Goal: Task Accomplishment & Management: Manage account settings

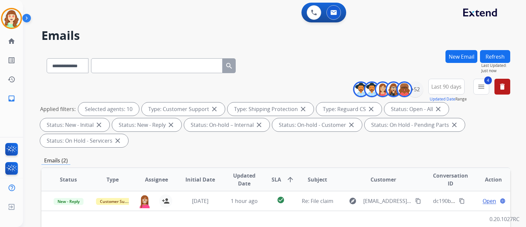
select select "**********"
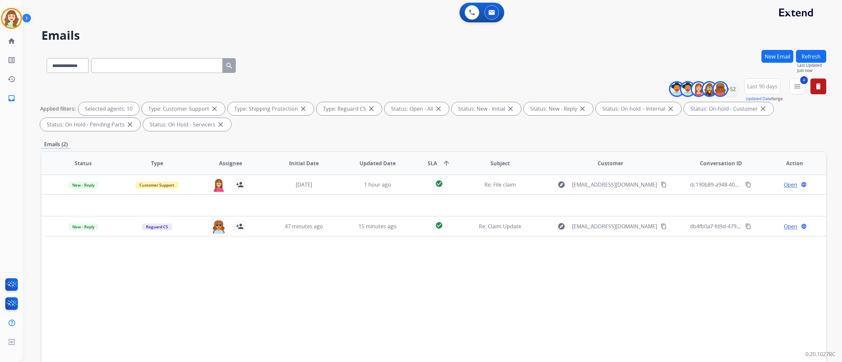
drag, startPoint x: 506, startPoint y: 7, endPoint x: 510, endPoint y: 55, distance: 48.1
click at [510, 55] on div "**********" at bounding box center [433, 64] width 784 height 29
click at [526, 91] on div "+52" at bounding box center [731, 89] width 16 height 16
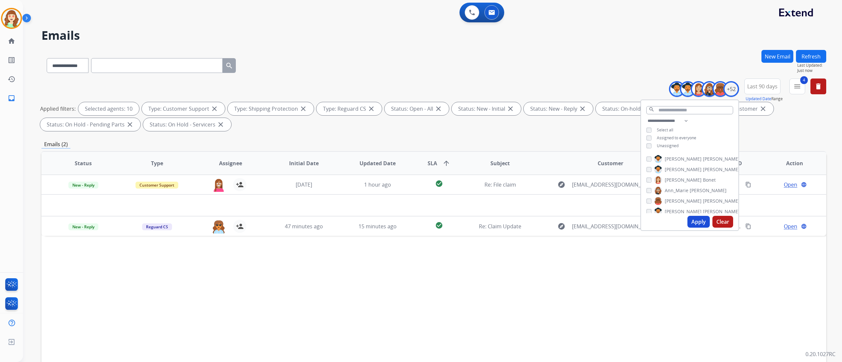
click at [526, 223] on button "Clear" at bounding box center [722, 222] width 21 height 12
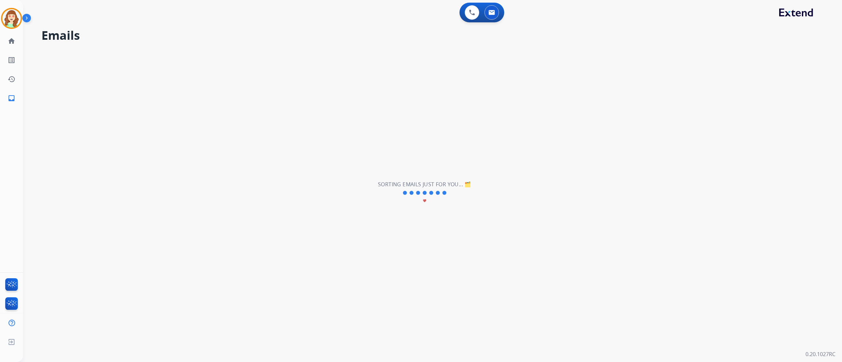
click at [526, 46] on div "**********" at bounding box center [424, 193] width 803 height 339
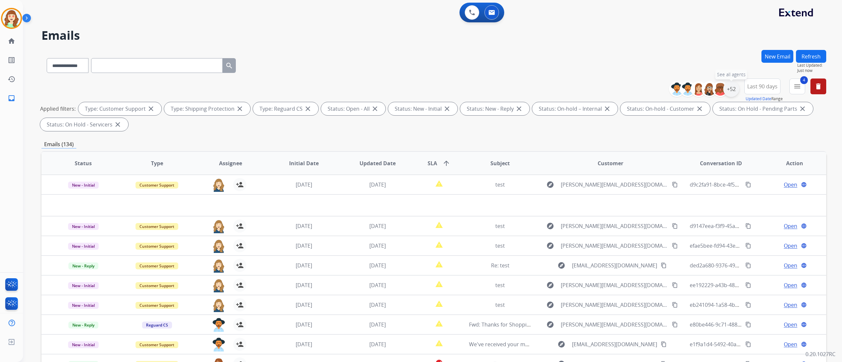
click at [526, 89] on div "+52" at bounding box center [731, 89] width 16 height 16
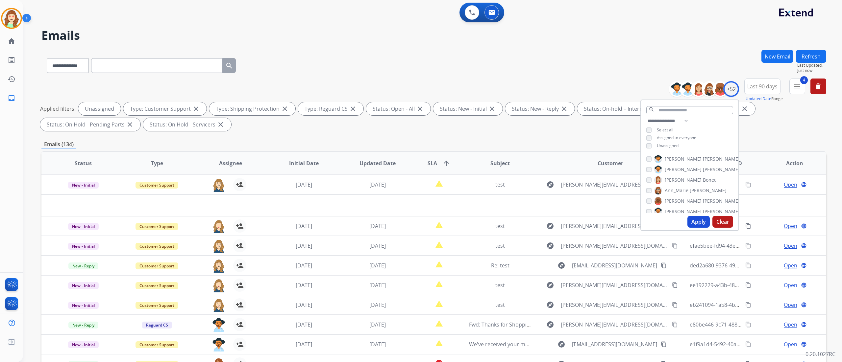
click at [526, 221] on button "Apply" at bounding box center [698, 222] width 22 height 12
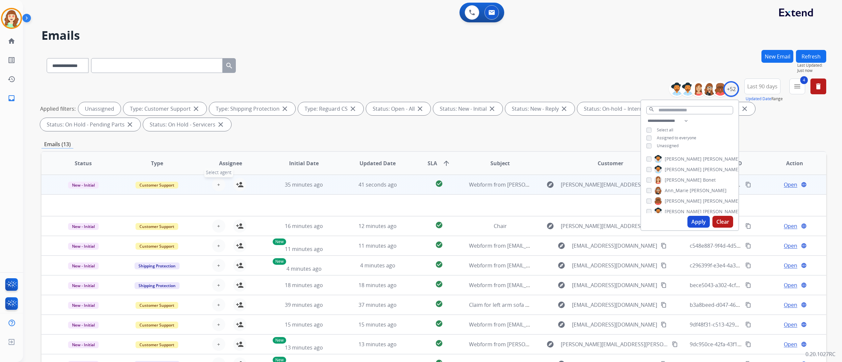
click at [219, 181] on button "+ Select agent" at bounding box center [218, 184] width 13 height 13
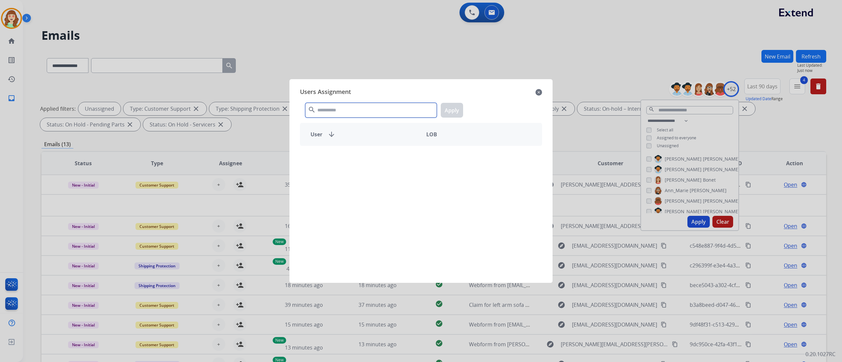
click at [355, 108] on input "text" at bounding box center [371, 110] width 132 height 15
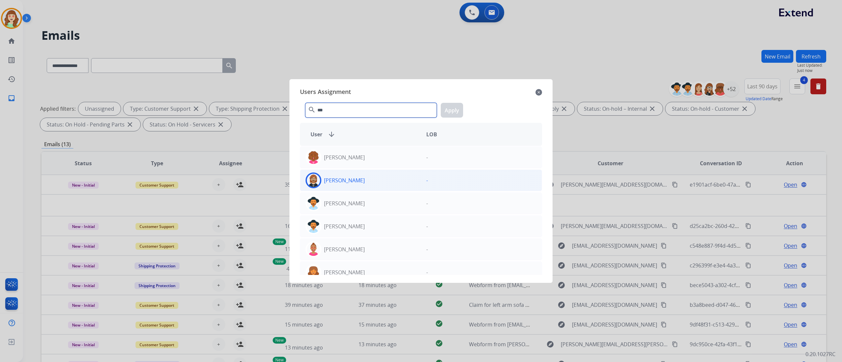
type input "***"
click at [379, 184] on div "[PERSON_NAME]" at bounding box center [360, 181] width 121 height 16
click at [458, 107] on button "Apply" at bounding box center [452, 110] width 22 height 15
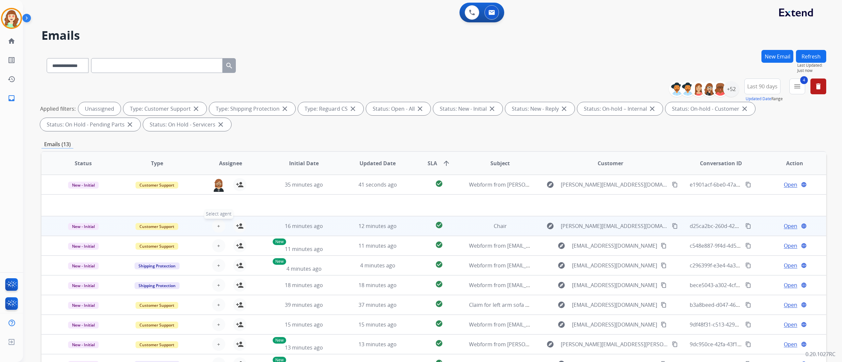
click at [217, 223] on span "+" at bounding box center [218, 226] width 3 height 8
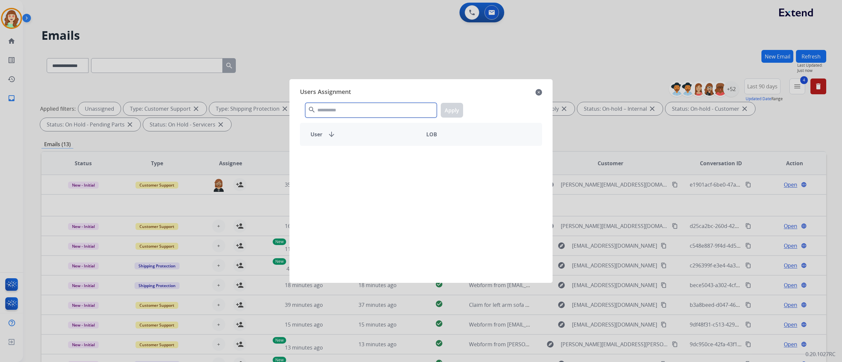
click at [350, 111] on input "text" at bounding box center [371, 110] width 132 height 15
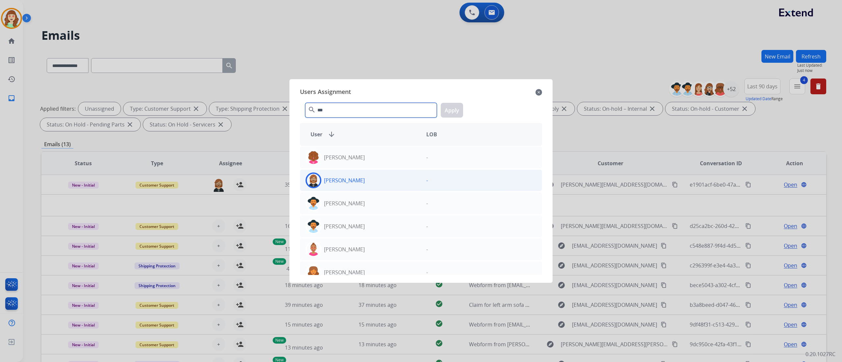
type input "***"
click at [362, 186] on div "[PERSON_NAME]" at bounding box center [360, 181] width 121 height 16
click at [458, 107] on button "Apply" at bounding box center [452, 110] width 22 height 15
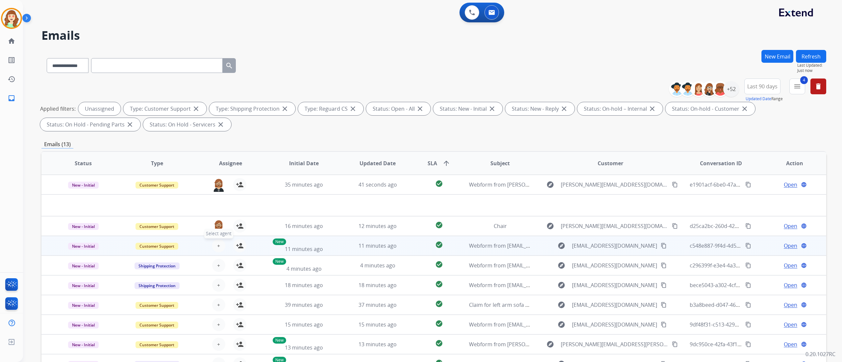
click at [217, 226] on span "+" at bounding box center [218, 246] width 3 height 8
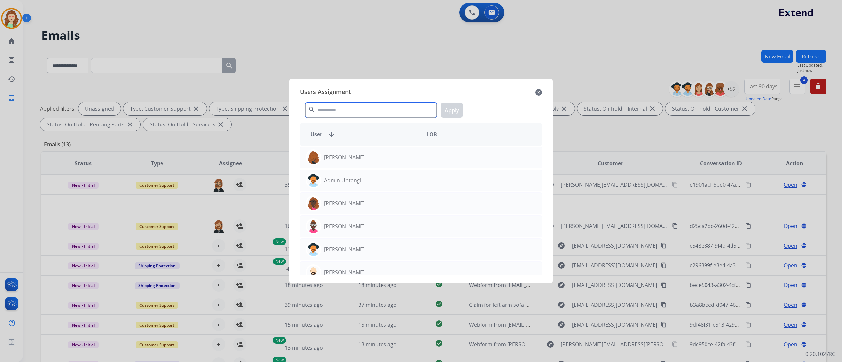
click at [347, 109] on input "text" at bounding box center [371, 110] width 132 height 15
type input "***"
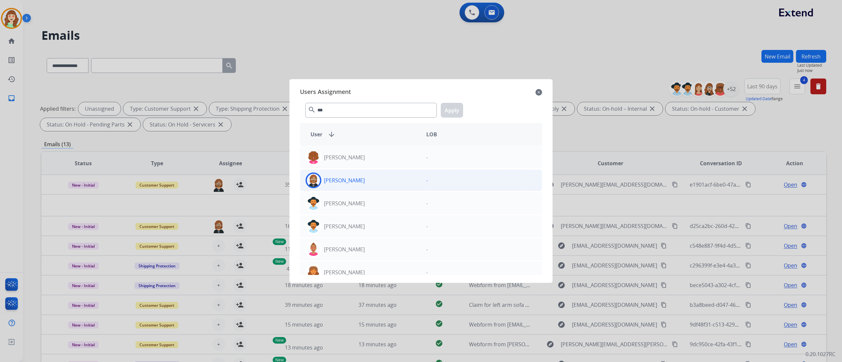
click at [372, 181] on div "[PERSON_NAME]" at bounding box center [360, 181] width 121 height 16
click at [451, 112] on button "Apply" at bounding box center [452, 110] width 22 height 15
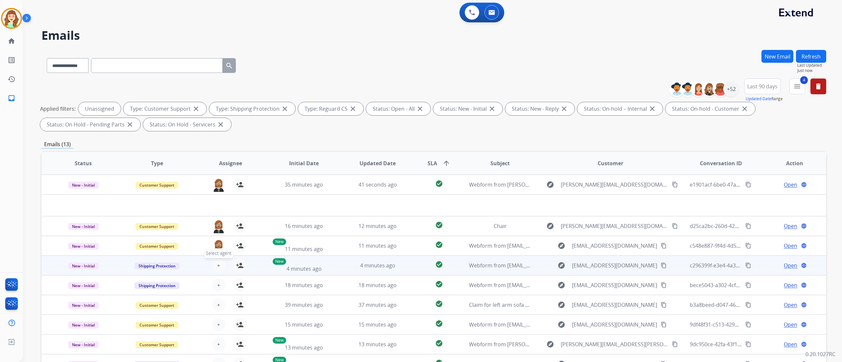
click at [219, 226] on span "+" at bounding box center [218, 266] width 3 height 8
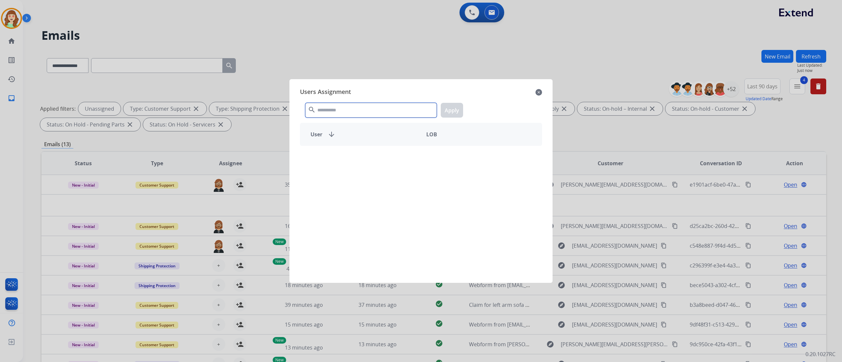
click at [330, 107] on input "text" at bounding box center [371, 110] width 132 height 15
type input "***"
click at [379, 160] on div "Farah Bois" at bounding box center [360, 158] width 121 height 16
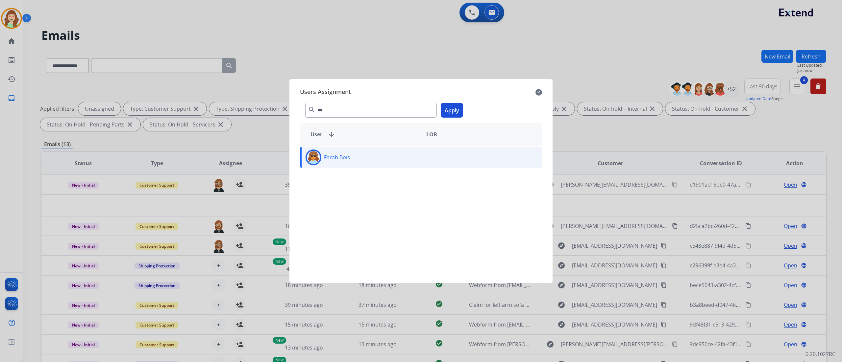
click at [449, 110] on button "Apply" at bounding box center [452, 110] width 22 height 15
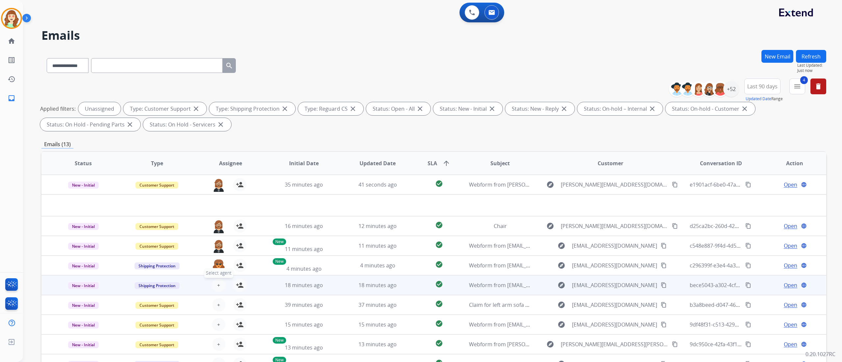
click at [217, 226] on span "+" at bounding box center [218, 285] width 3 height 8
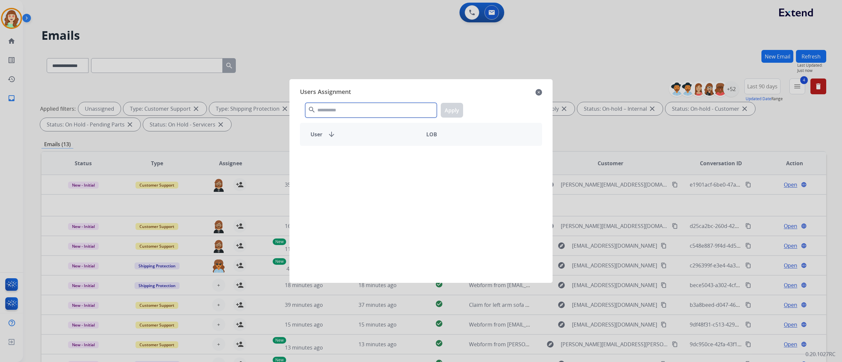
click at [349, 108] on input "text" at bounding box center [371, 110] width 132 height 15
type input "***"
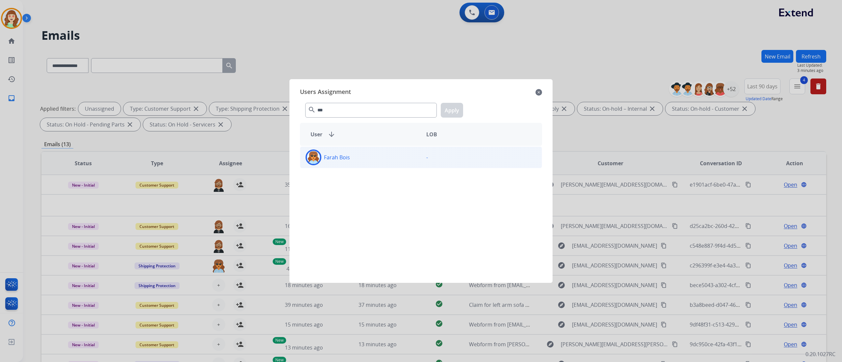
click at [379, 163] on div "Farah Bois" at bounding box center [360, 158] width 121 height 16
click at [457, 106] on button "Apply" at bounding box center [452, 110] width 22 height 15
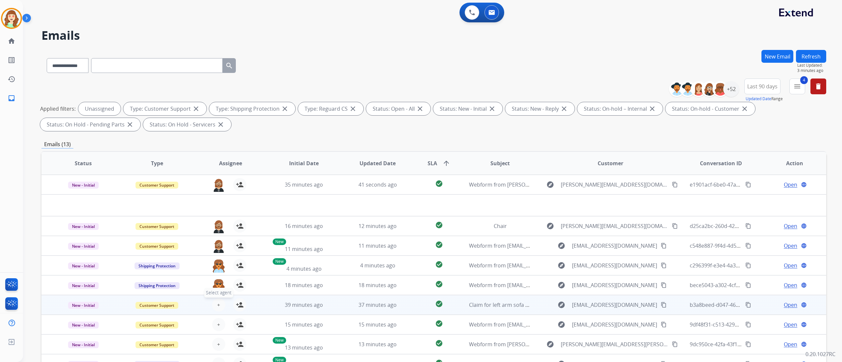
click at [214, 226] on button "+ Select agent" at bounding box center [218, 305] width 13 height 13
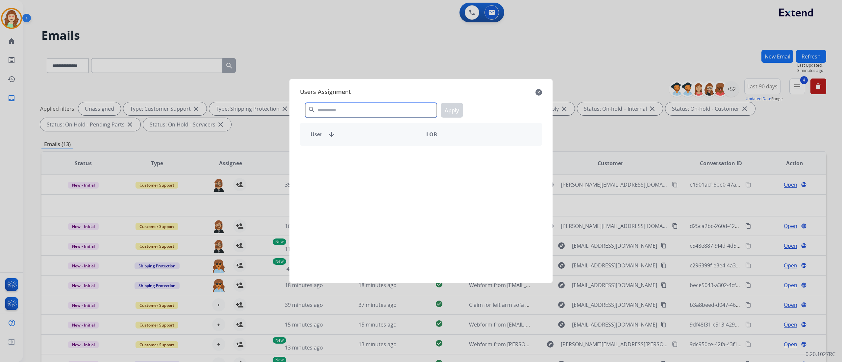
click at [353, 111] on input "text" at bounding box center [371, 110] width 132 height 15
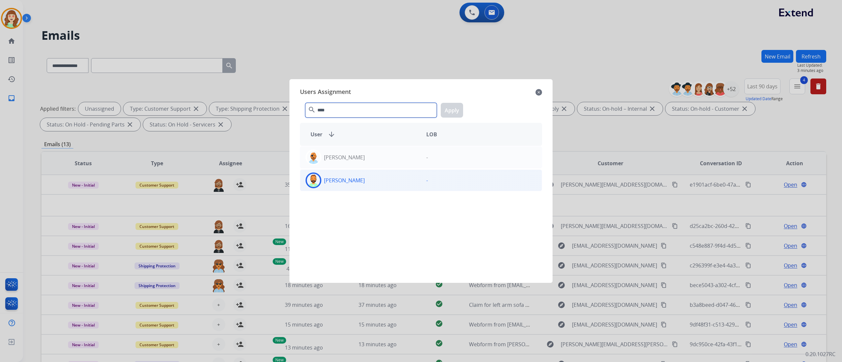
type input "****"
click at [379, 181] on div "[PERSON_NAME]" at bounding box center [360, 181] width 121 height 16
click at [447, 114] on button "Apply" at bounding box center [452, 110] width 22 height 15
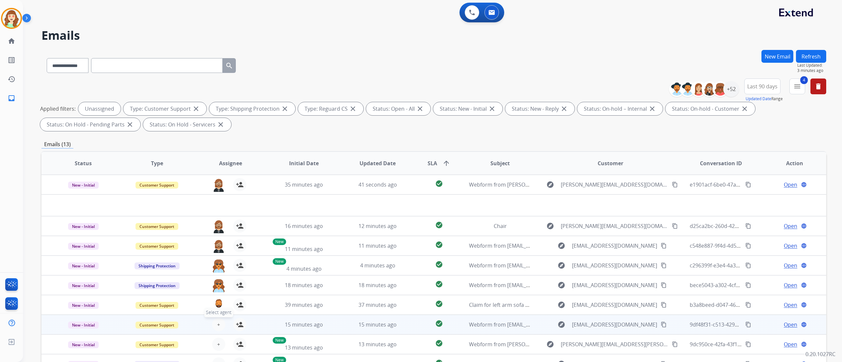
click at [214, 226] on button "+ Select agent" at bounding box center [218, 324] width 13 height 13
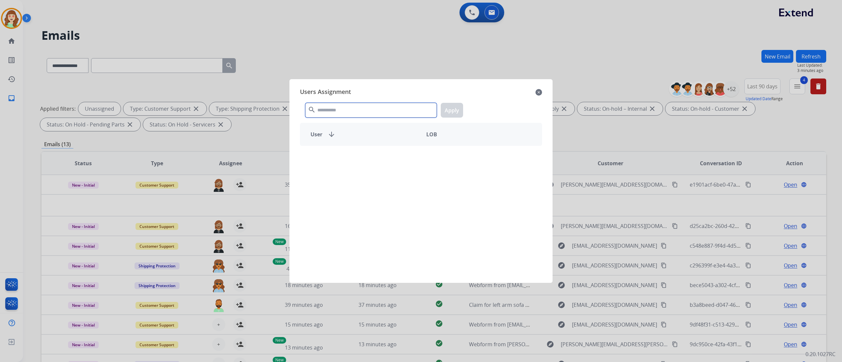
click at [396, 112] on input "text" at bounding box center [371, 110] width 132 height 15
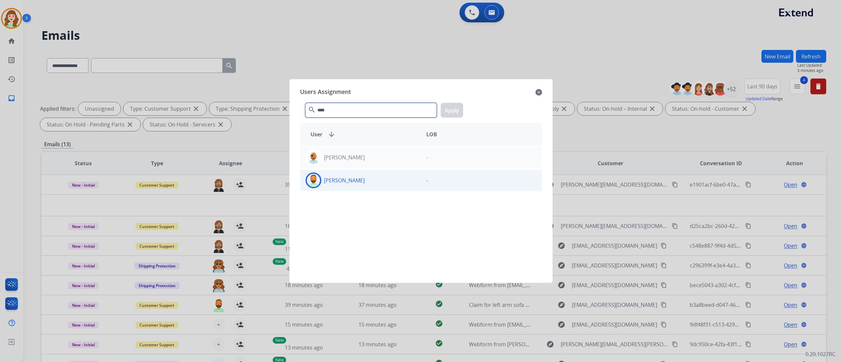
type input "****"
click at [376, 181] on div "[PERSON_NAME]" at bounding box center [360, 181] width 121 height 16
click at [446, 112] on button "Apply" at bounding box center [452, 110] width 22 height 15
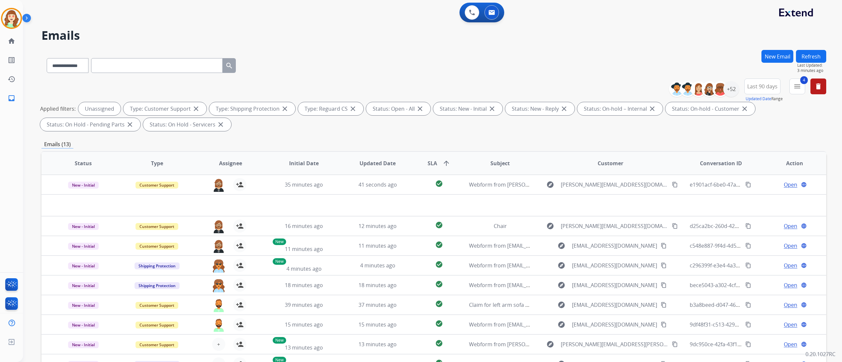
click at [526, 209] on div "**********" at bounding box center [432, 181] width 819 height 362
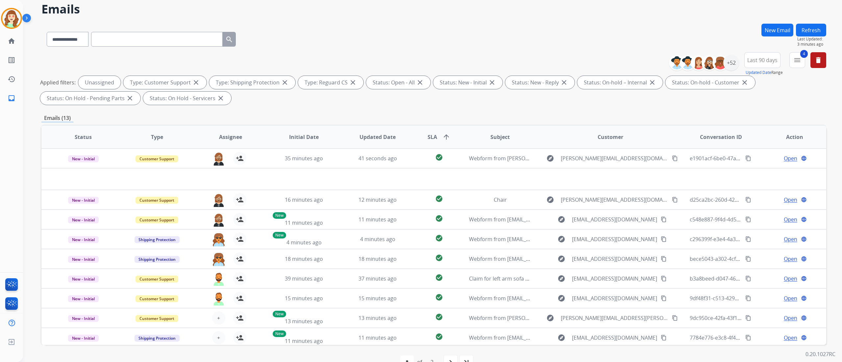
scroll to position [43, 0]
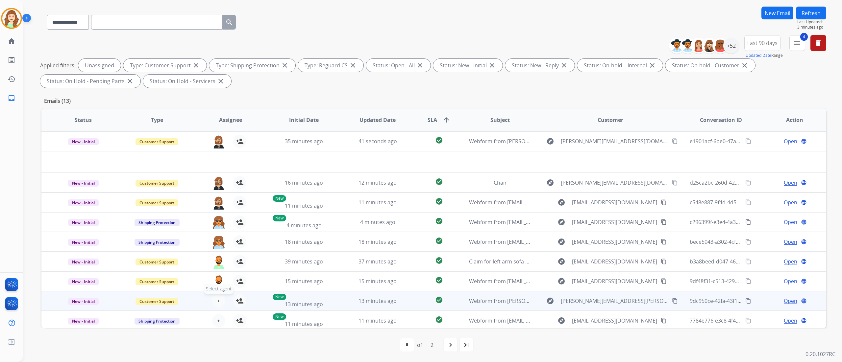
click at [215, 226] on button "+ Select agent" at bounding box center [218, 301] width 13 height 13
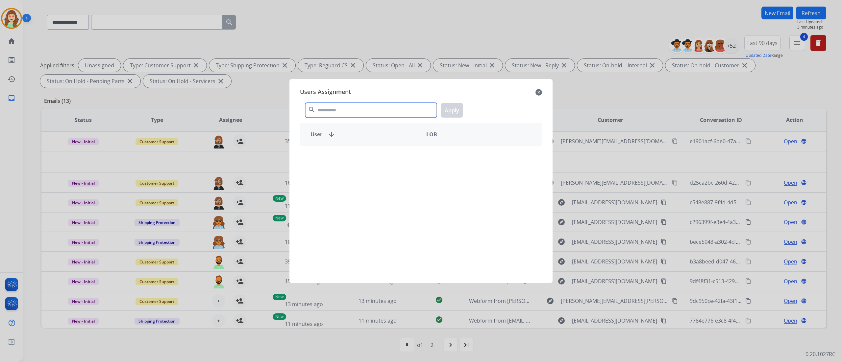
drag, startPoint x: 344, startPoint y: 114, endPoint x: 348, endPoint y: 54, distance: 61.0
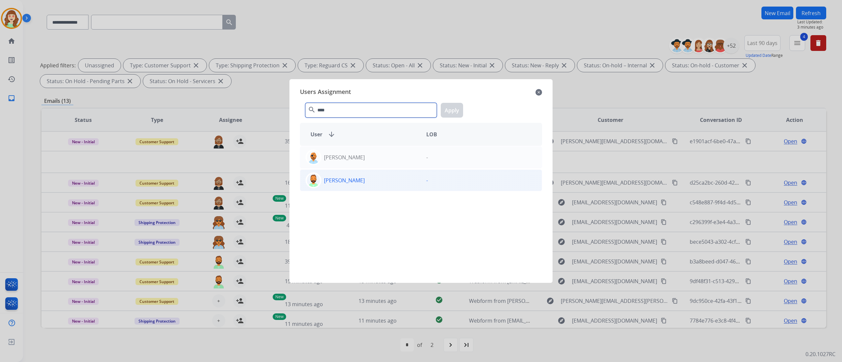
type input "****"
click at [371, 187] on div "[PERSON_NAME]" at bounding box center [360, 181] width 121 height 16
click at [450, 112] on button "Apply" at bounding box center [452, 110] width 22 height 15
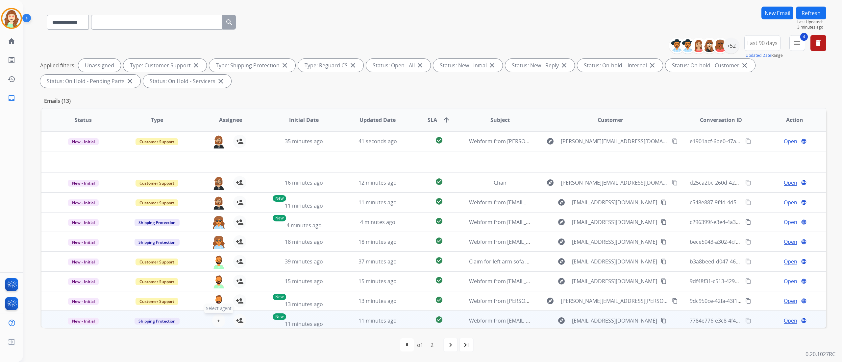
click at [217, 226] on span "+" at bounding box center [218, 321] width 3 height 8
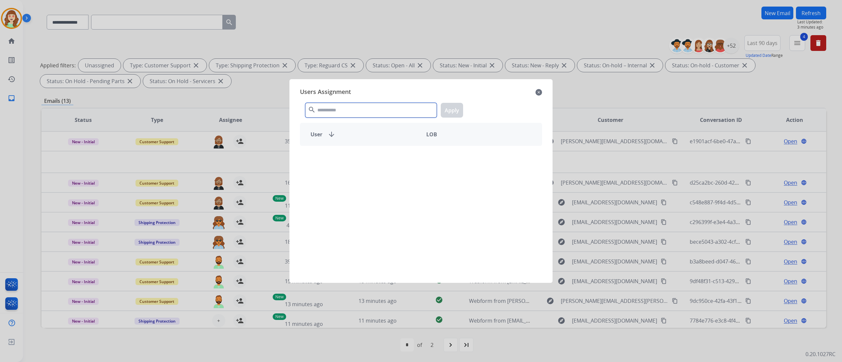
click at [370, 112] on input "text" at bounding box center [371, 110] width 132 height 15
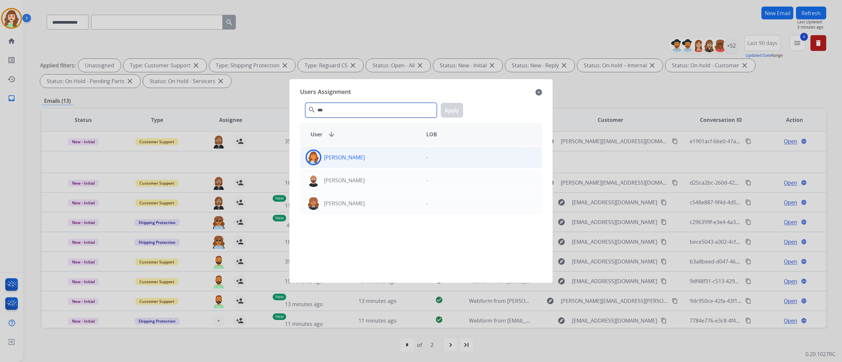
type input "***"
click at [389, 161] on div "[PERSON_NAME]" at bounding box center [360, 158] width 121 height 16
click at [453, 108] on button "Apply" at bounding box center [452, 110] width 22 height 15
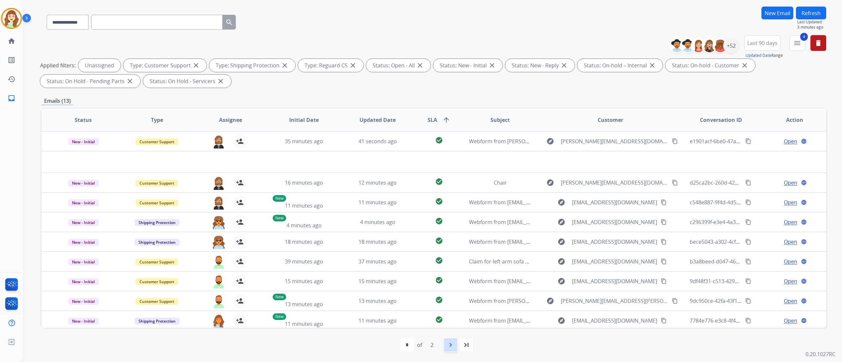
click at [450, 226] on mat-icon "navigate_next" at bounding box center [450, 345] width 8 height 8
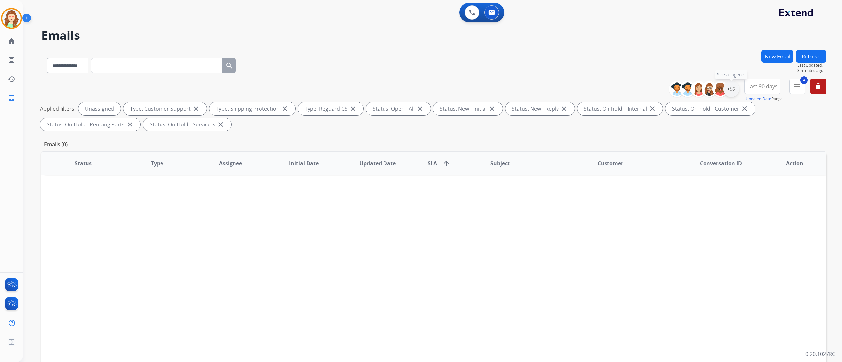
click at [526, 89] on div "+52" at bounding box center [731, 89] width 16 height 16
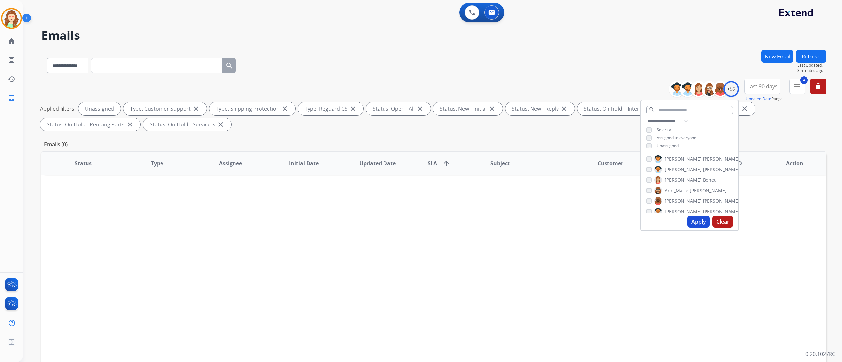
click at [526, 222] on button "Apply" at bounding box center [698, 222] width 22 height 12
select select "*"
click at [526, 166] on div "[PERSON_NAME]" at bounding box center [692, 170] width 93 height 8
click at [526, 158] on div "[PERSON_NAME]" at bounding box center [668, 156] width 45 height 8
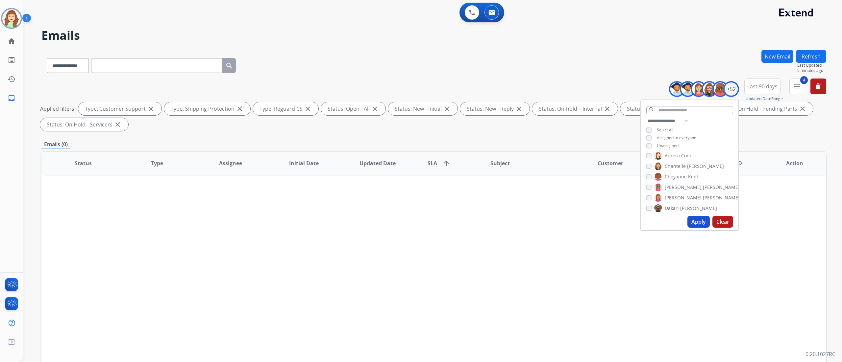
click at [526, 183] on div "[PERSON_NAME]" at bounding box center [692, 187] width 93 height 8
click at [526, 186] on img at bounding box center [658, 187] width 8 height 11
click at [526, 205] on div "Harmony [PERSON_NAME]" at bounding box center [684, 207] width 77 height 8
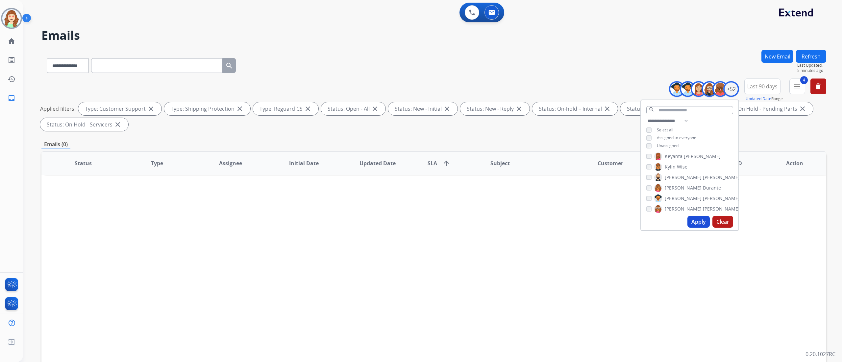
click at [526, 211] on div "[PERSON_NAME]" at bounding box center [692, 209] width 93 height 8
click at [526, 176] on div "[PERSON_NAME] [PERSON_NAME] [PERSON_NAME] [PERSON_NAME] [PERSON_NAME] [PERSON_N…" at bounding box center [689, 183] width 97 height 61
click at [526, 165] on div "[PERSON_NAME] [PERSON_NAME] [PERSON_NAME] [PERSON_NAME] [PERSON_NAME] [PERSON_N…" at bounding box center [689, 183] width 97 height 61
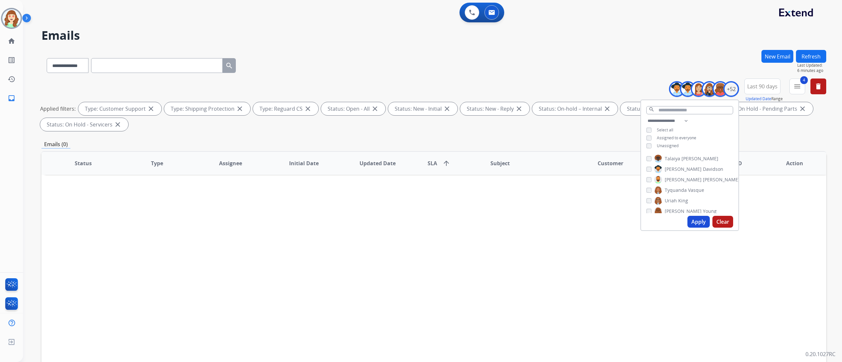
scroll to position [490, 0]
click at [526, 222] on button "Apply" at bounding box center [698, 222] width 22 height 12
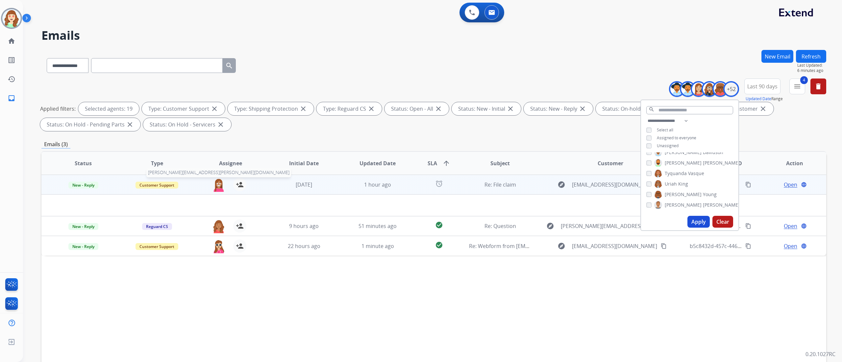
click at [217, 186] on img at bounding box center [218, 185] width 13 height 14
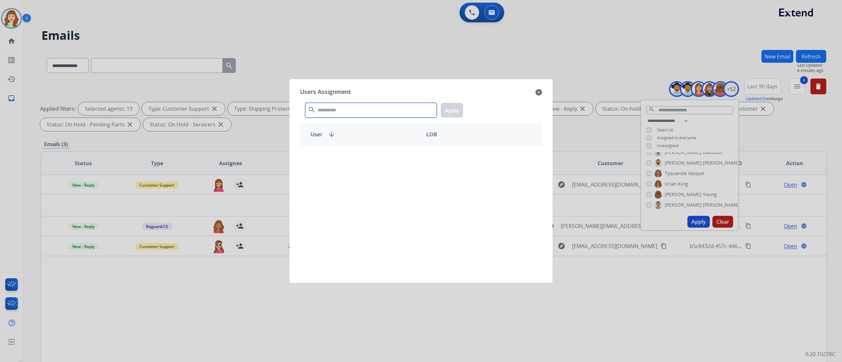
click at [371, 111] on input "text" at bounding box center [371, 110] width 132 height 15
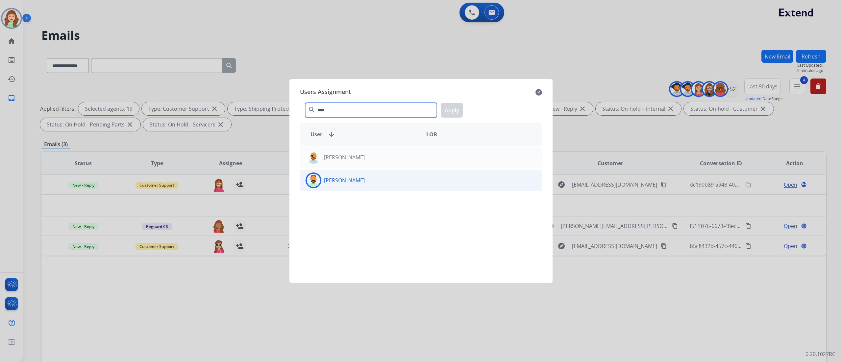
type input "****"
click at [378, 190] on div "[PERSON_NAME] -" at bounding box center [421, 181] width 242 height 22
click at [457, 108] on button "Apply" at bounding box center [452, 110] width 22 height 15
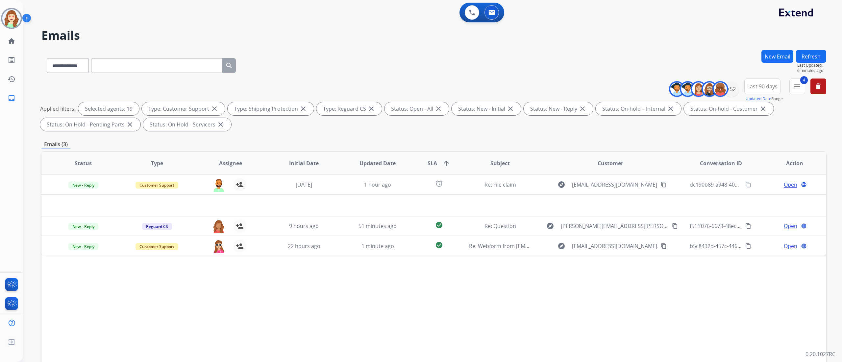
click at [380, 49] on div "**********" at bounding box center [424, 205] width 803 height 362
click at [526, 89] on div "+52" at bounding box center [731, 89] width 16 height 16
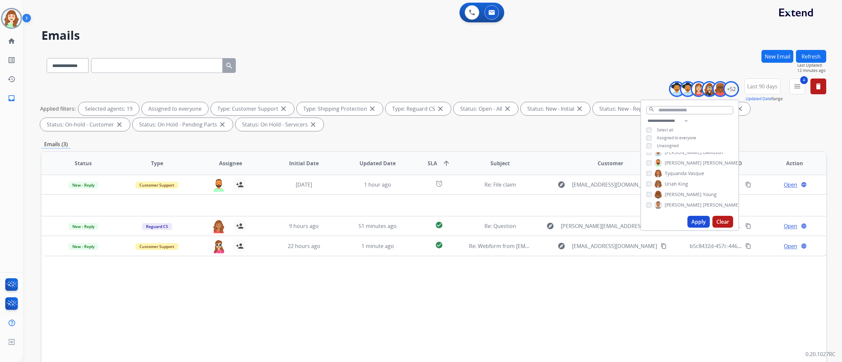
click at [526, 219] on button "Apply" at bounding box center [698, 222] width 22 height 12
